Goal: Task Accomplishment & Management: Use online tool/utility

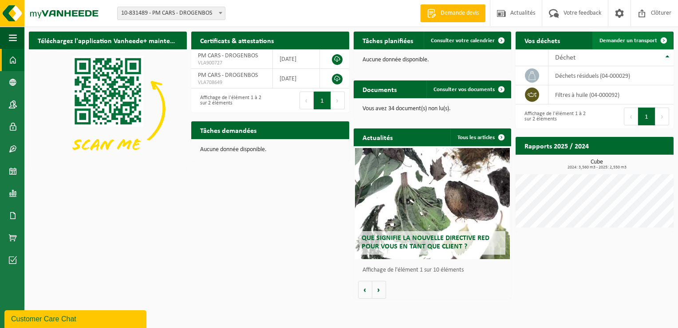
click at [656, 38] on span at bounding box center [664, 41] width 18 height 18
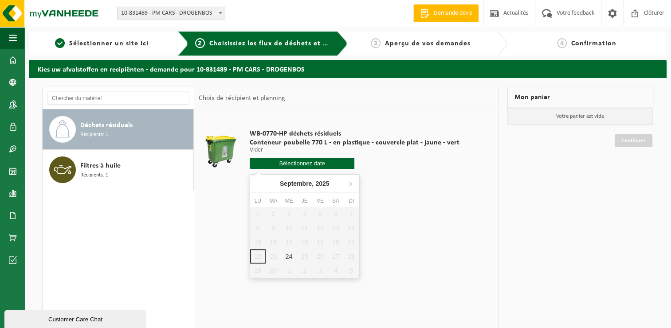
click at [320, 164] on input "text" at bounding box center [302, 163] width 105 height 11
click at [290, 253] on div "24" at bounding box center [289, 256] width 16 height 14
type input "à partir de [DATE]"
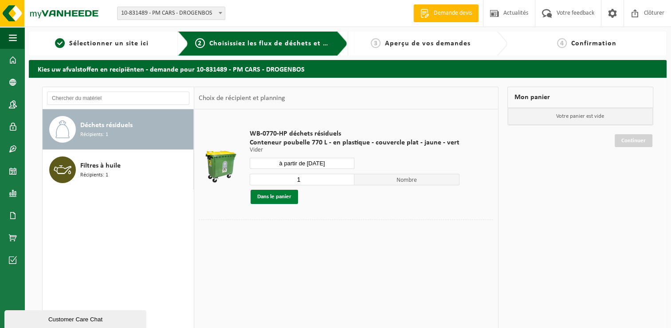
click at [268, 198] on button "Dans le panier" at bounding box center [274, 197] width 47 height 14
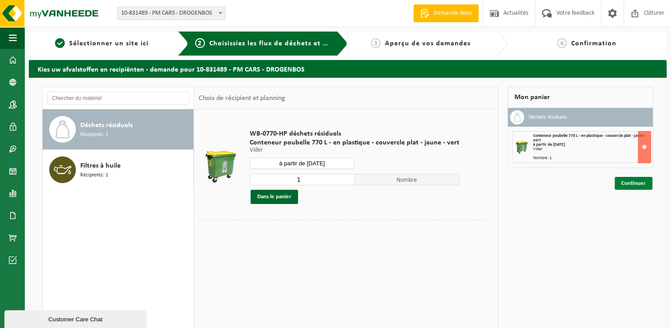
click at [634, 180] on link "Continuer" at bounding box center [634, 183] width 38 height 13
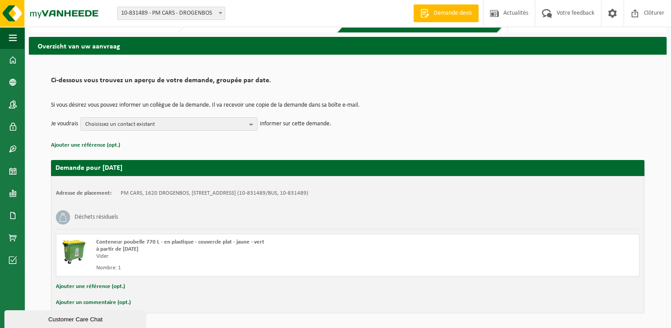
scroll to position [52, 0]
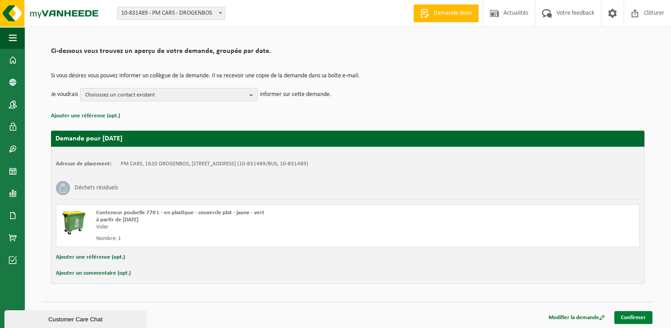
click at [637, 318] on link "Confirmer" at bounding box center [634, 317] width 38 height 13
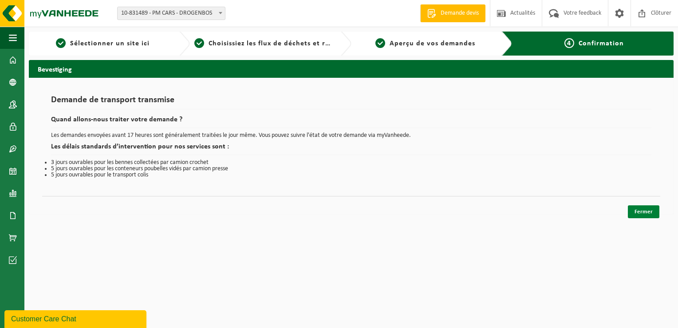
click at [648, 213] on link "Fermer" at bounding box center [644, 211] width 32 height 13
